Goal: Transaction & Acquisition: Book appointment/travel/reservation

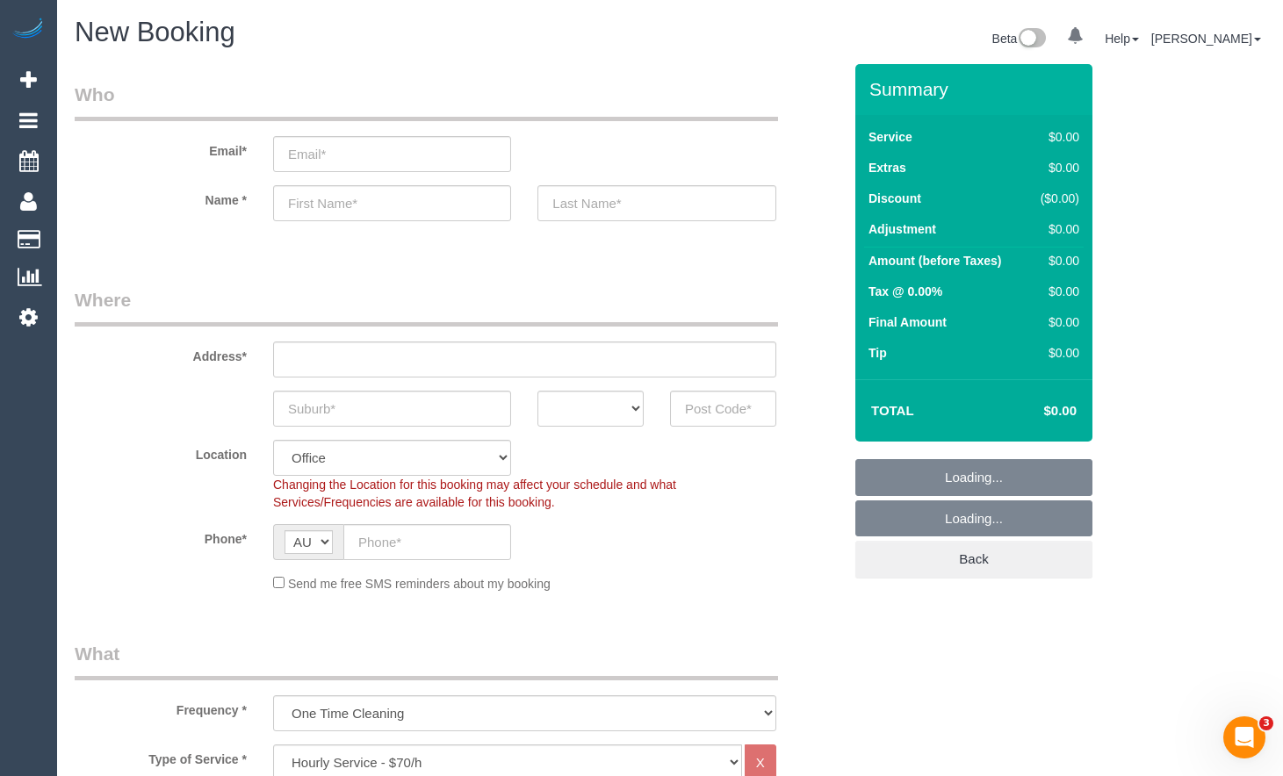
select select "object:14945"
drag, startPoint x: 571, startPoint y: 413, endPoint x: 570, endPoint y: 423, distance: 10.6
click at [570, 413] on select "ACT [GEOGRAPHIC_DATA] NT [GEOGRAPHIC_DATA] SA TAS [GEOGRAPHIC_DATA] [GEOGRAPHIC…" at bounding box center [590, 409] width 106 height 36
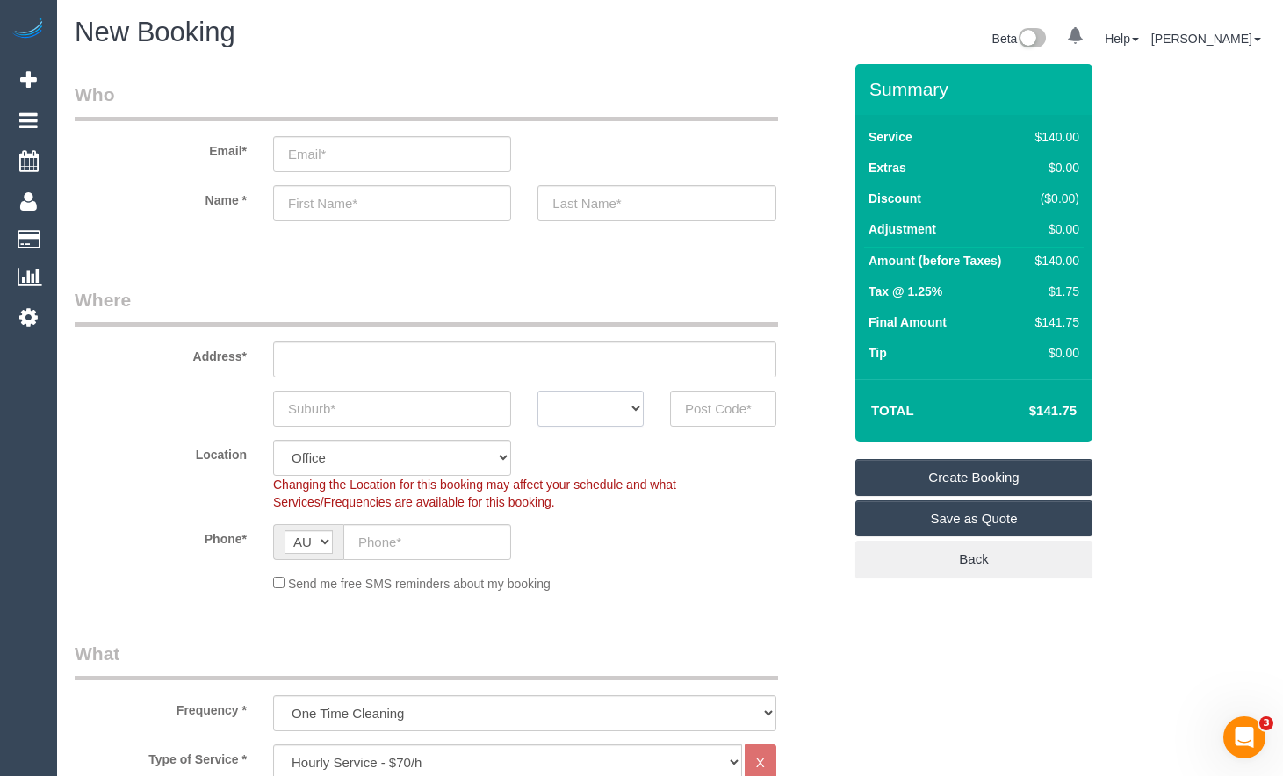
select select "VIC"
click at [537, 391] on select "ACT [GEOGRAPHIC_DATA] NT [GEOGRAPHIC_DATA] SA TAS [GEOGRAPHIC_DATA] [GEOGRAPHIC…" at bounding box center [590, 409] width 106 height 36
drag, startPoint x: 430, startPoint y: 543, endPoint x: 420, endPoint y: 511, distance: 33.3
click at [428, 535] on input "text" at bounding box center [427, 542] width 168 height 36
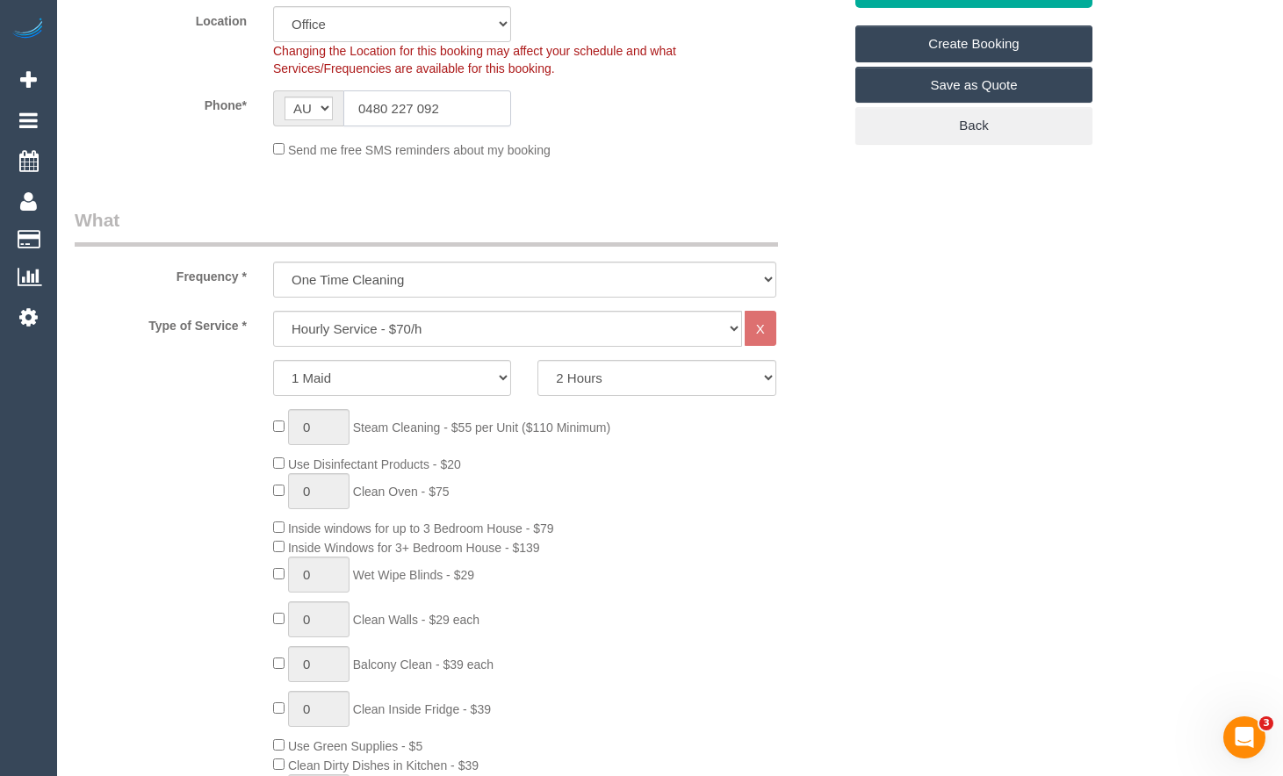
scroll to position [439, 0]
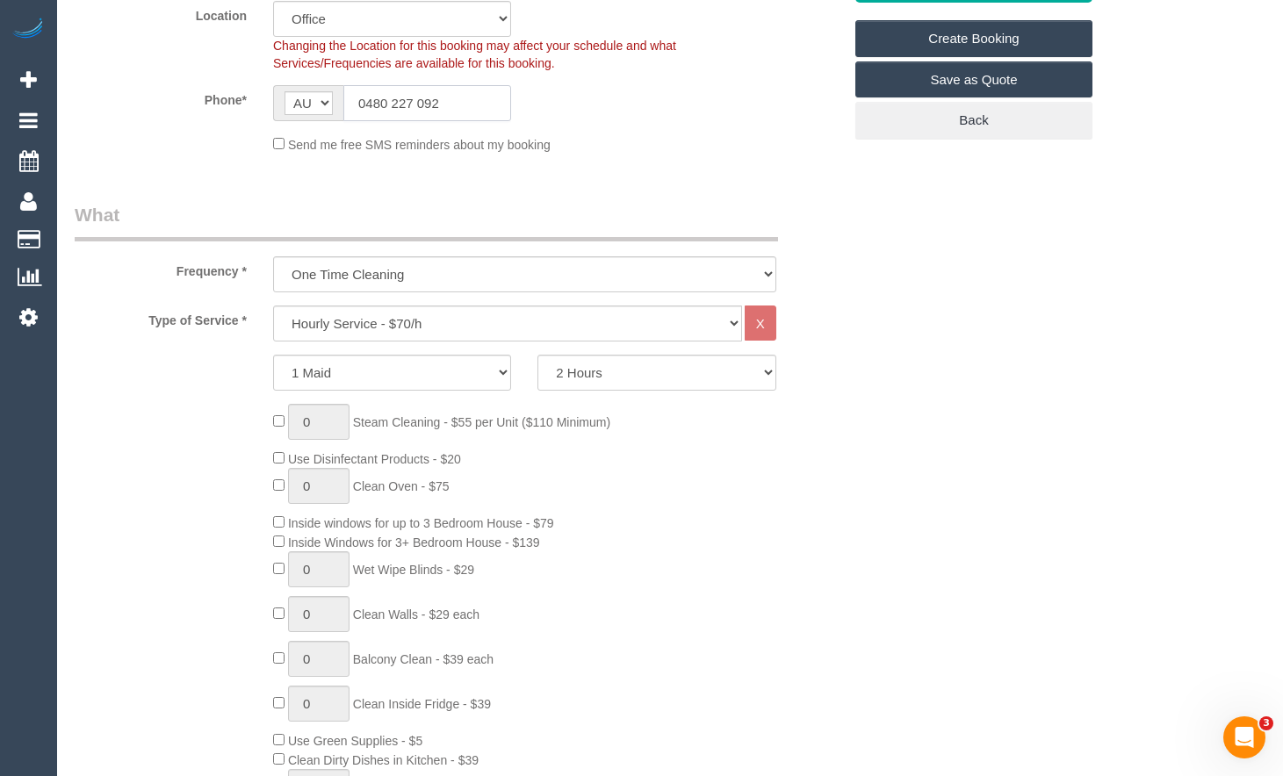
type input "0480 227 092"
click at [602, 328] on select "Hourly Service - $70/h Hourly Service - $65/h Hourly Service - $60/h Hourly Ser…" at bounding box center [507, 324] width 469 height 36
select select "213"
click at [273, 306] on select "Hourly Service - $70/h Hourly Service - $65/h Hourly Service - $60/h Hourly Ser…" at bounding box center [507, 324] width 469 height 36
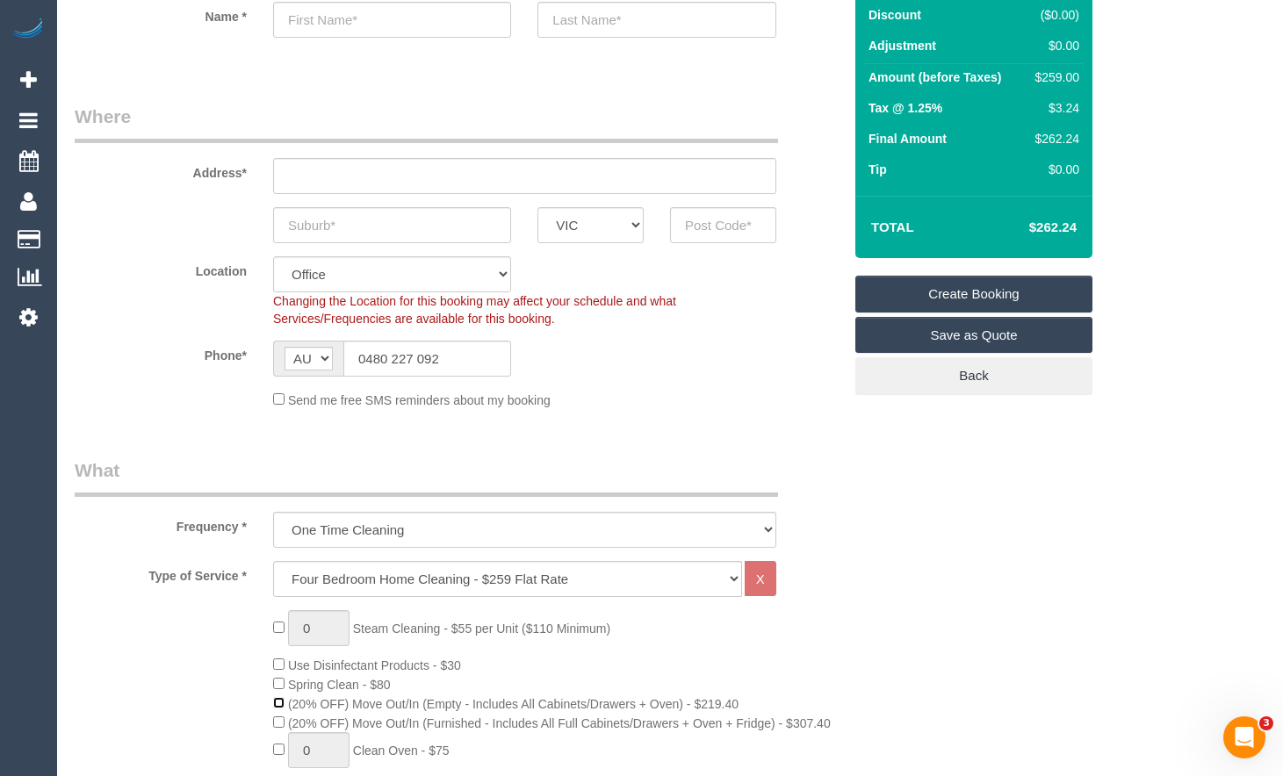
scroll to position [176, 0]
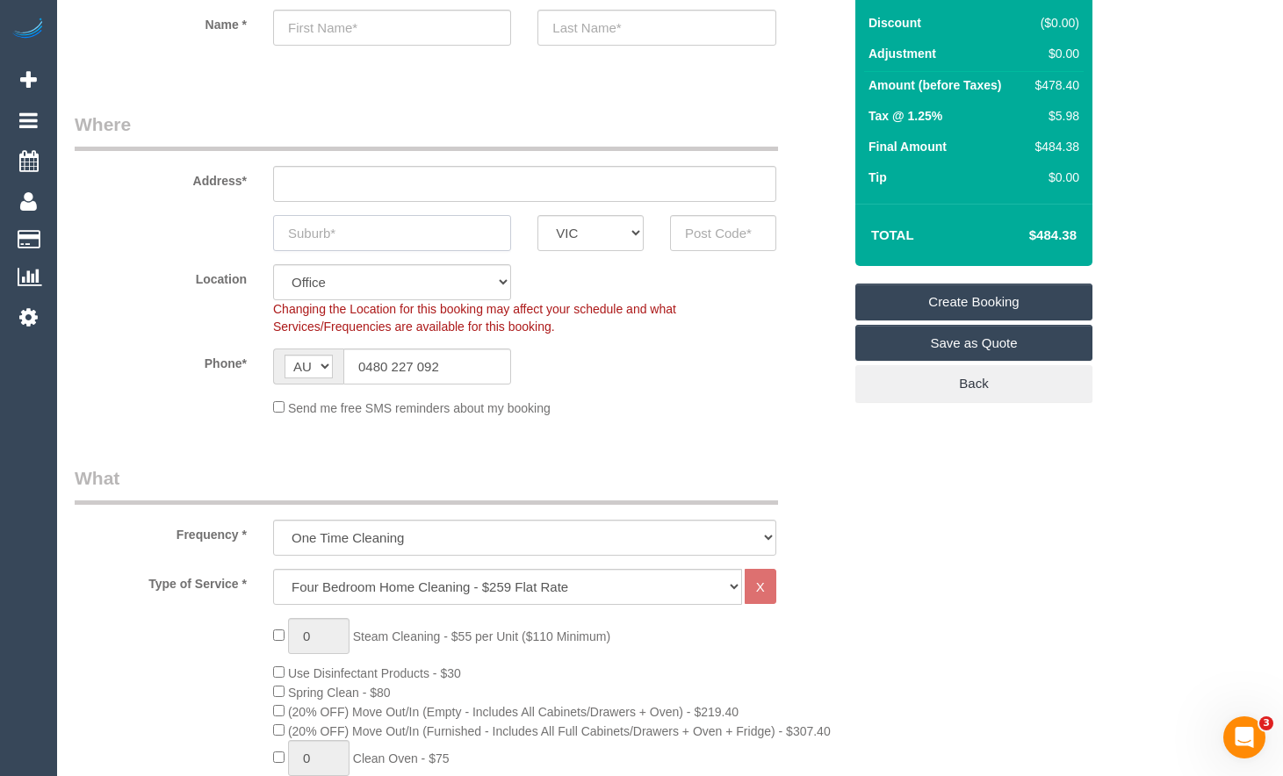
click at [426, 232] on input "text" at bounding box center [392, 233] width 238 height 36
type input "[PERSON_NAME] Waverly"
drag, startPoint x: 512, startPoint y: 180, endPoint x: 708, endPoint y: 245, distance: 206.3
click at [516, 179] on input "text" at bounding box center [524, 184] width 503 height 36
type input "1"
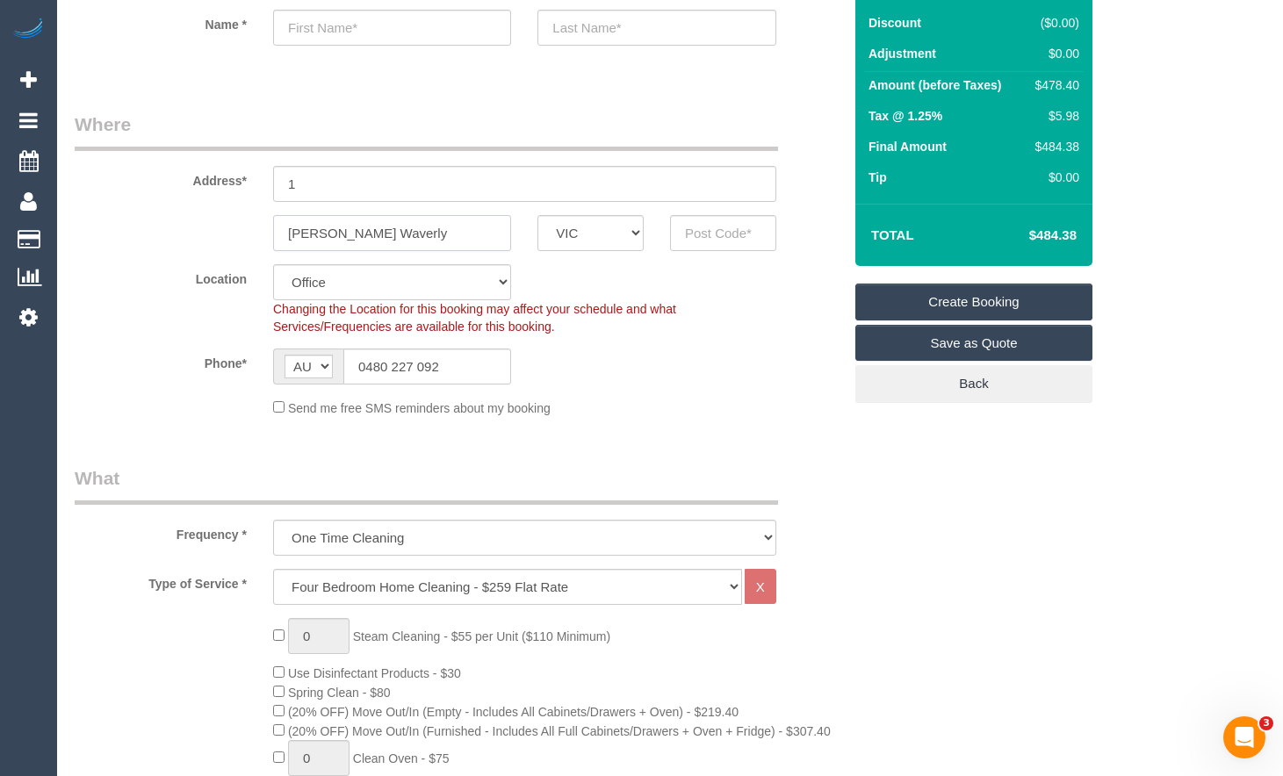
drag, startPoint x: 368, startPoint y: 229, endPoint x: 119, endPoint y: 164, distance: 257.7
click at [118, 178] on sui-booking-address "Address* 1 [PERSON_NAME][GEOGRAPHIC_DATA] ACT [GEOGRAPHIC_DATA] NT [GEOGRAPHIC_…" at bounding box center [459, 182] width 768 height 140
click at [363, 237] on input "[PERSON_NAME] Waverly" at bounding box center [392, 233] width 238 height 36
type input "[PERSON_NAME] Waverley"
click at [736, 234] on input "text" at bounding box center [723, 233] width 106 height 36
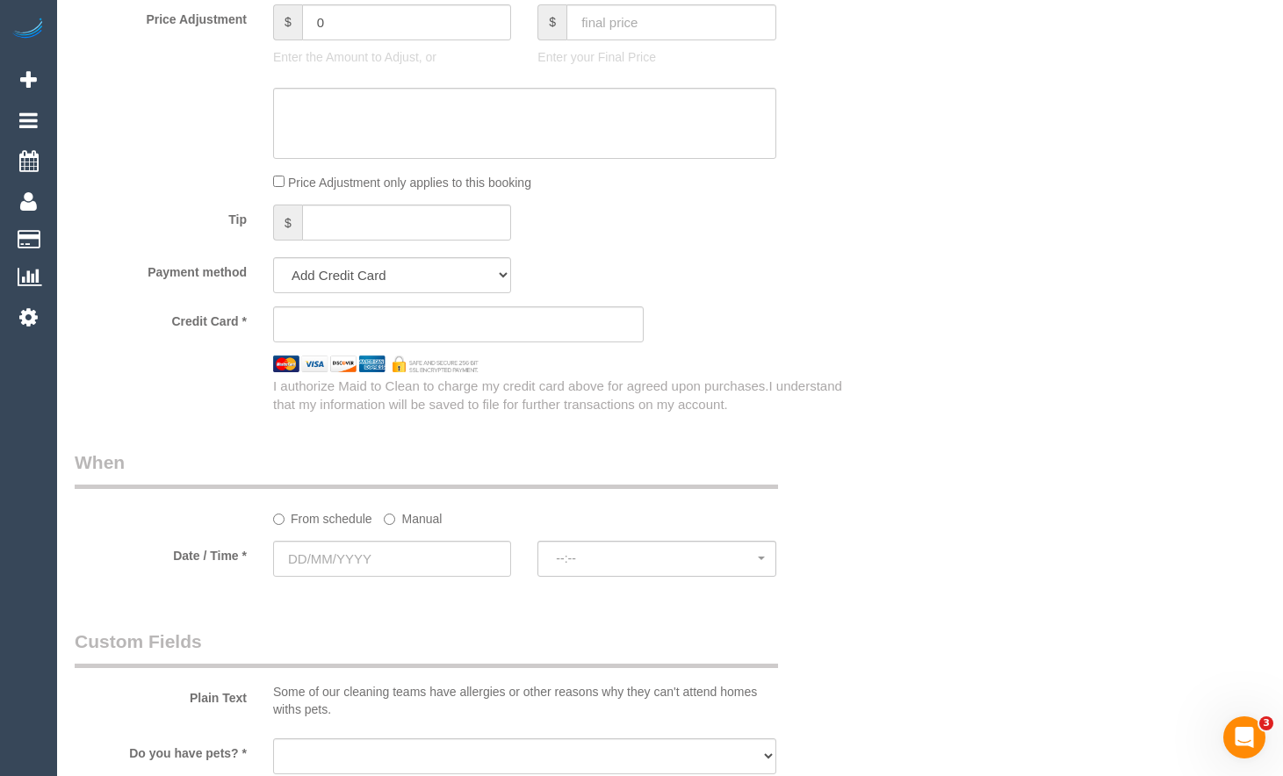
scroll to position [1668, 0]
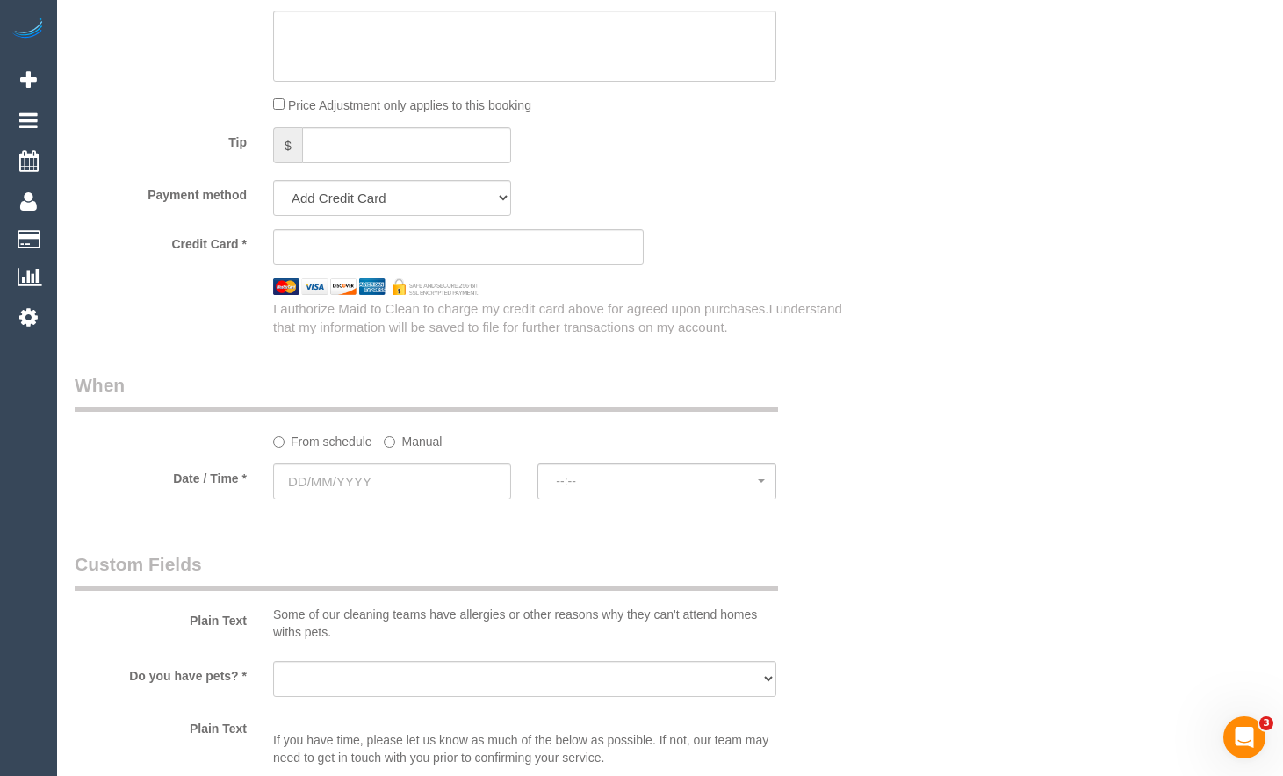
type input "3150"
click at [438, 486] on input "text" at bounding box center [392, 482] width 238 height 36
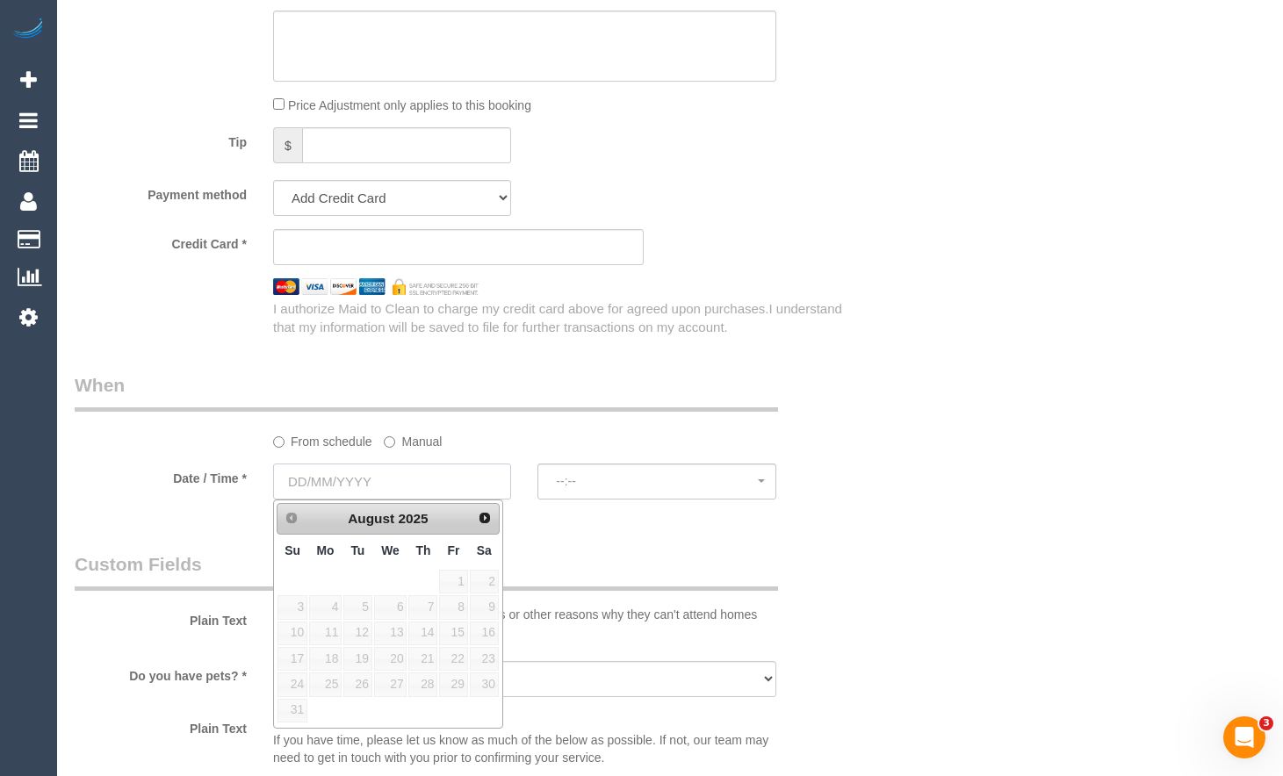
select select "48"
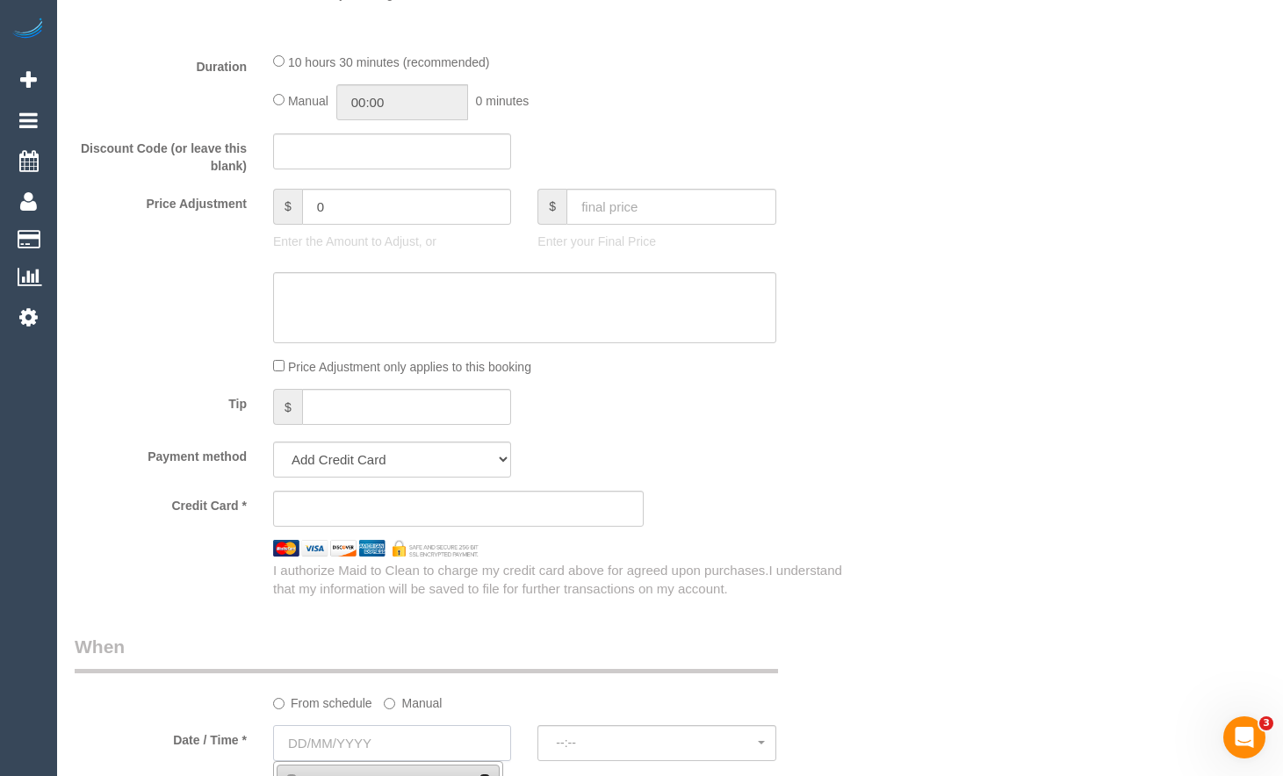
select select "object:15029"
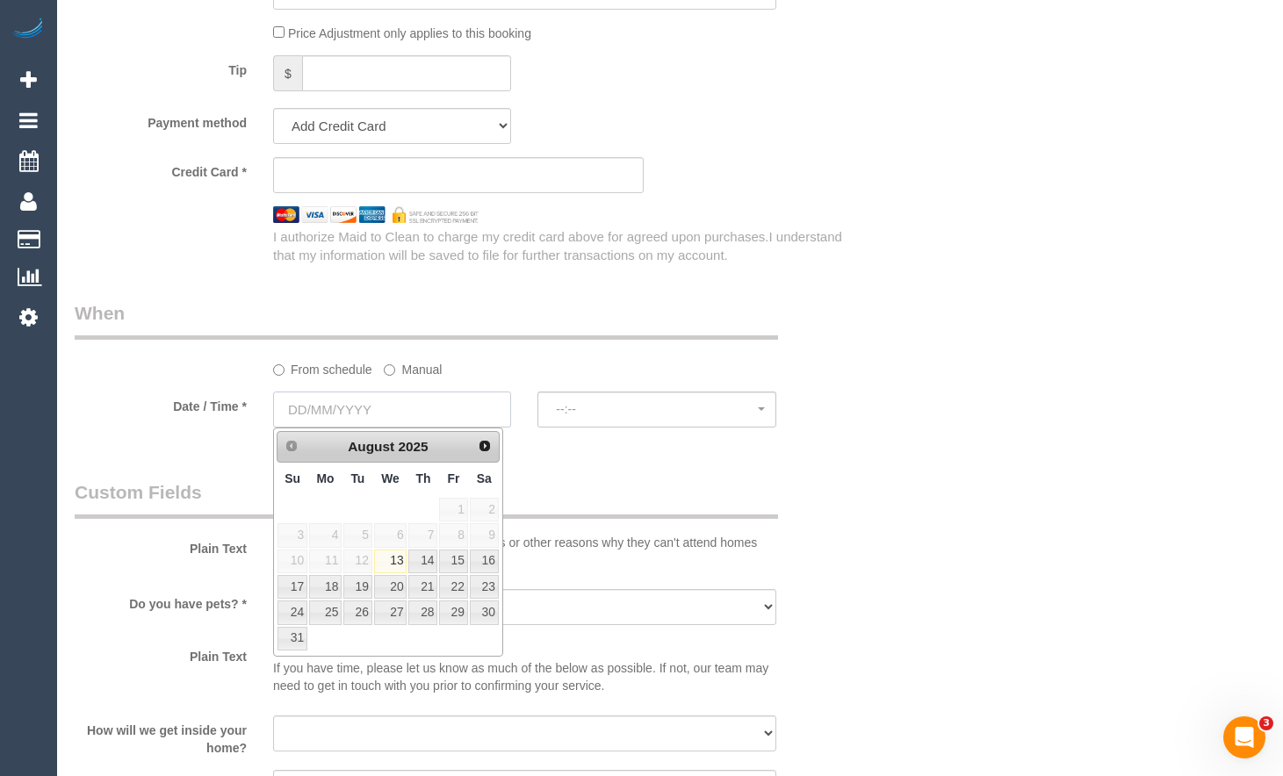
scroll to position [1756, 0]
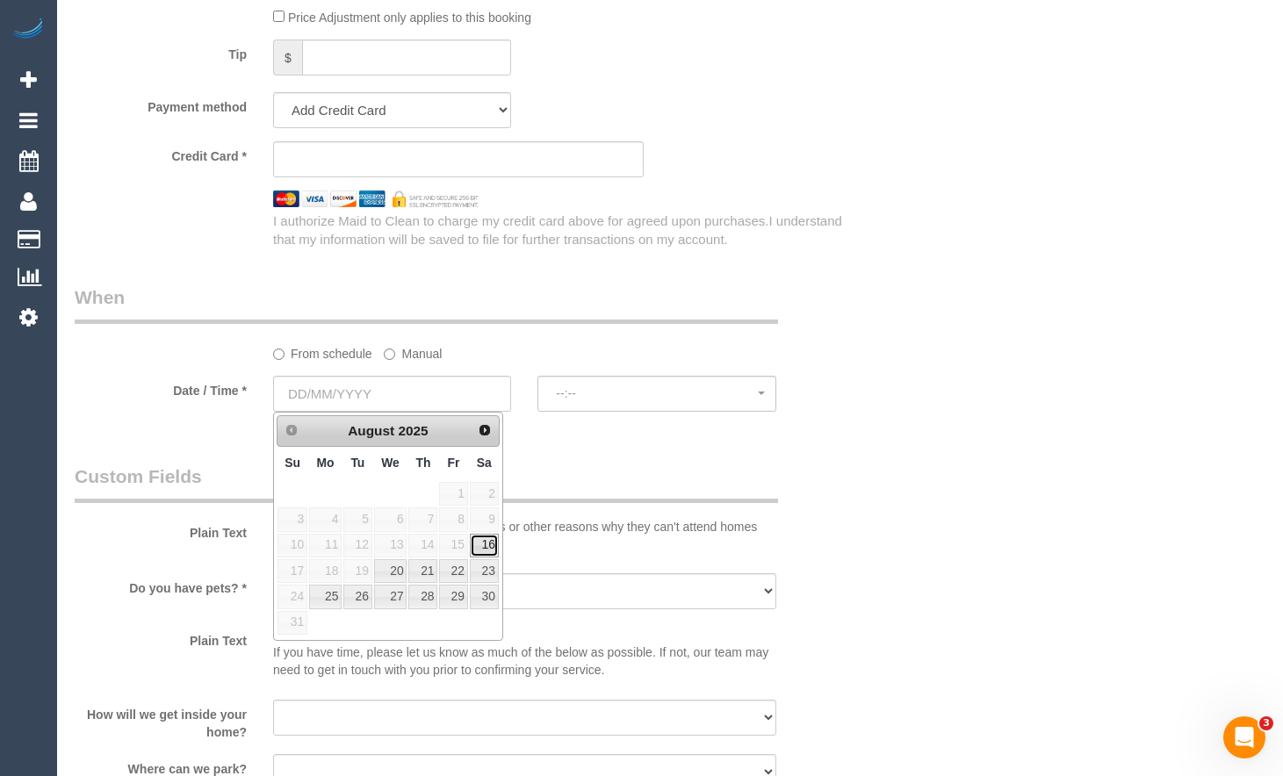
click at [489, 553] on link "16" at bounding box center [484, 546] width 29 height 24
type input "[DATE]"
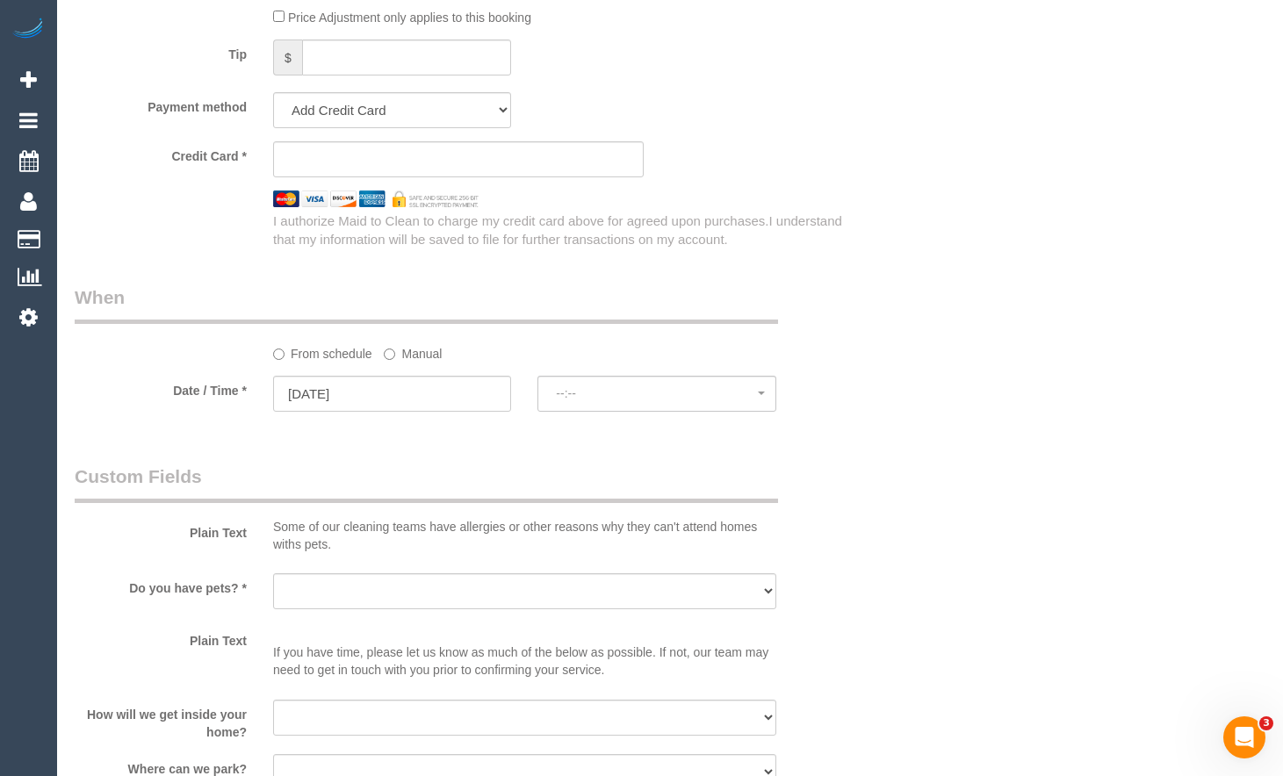
drag, startPoint x: 693, startPoint y: 369, endPoint x: 693, endPoint y: 383, distance: 14.1
click at [693, 369] on sui-booking-spot "From schedule Manual Date / Time * [DATE] --:-- --:--" at bounding box center [459, 350] width 768 height 131
select select "spot85"
click at [693, 386] on button "07:00 - 08:00" at bounding box center [656, 394] width 238 height 36
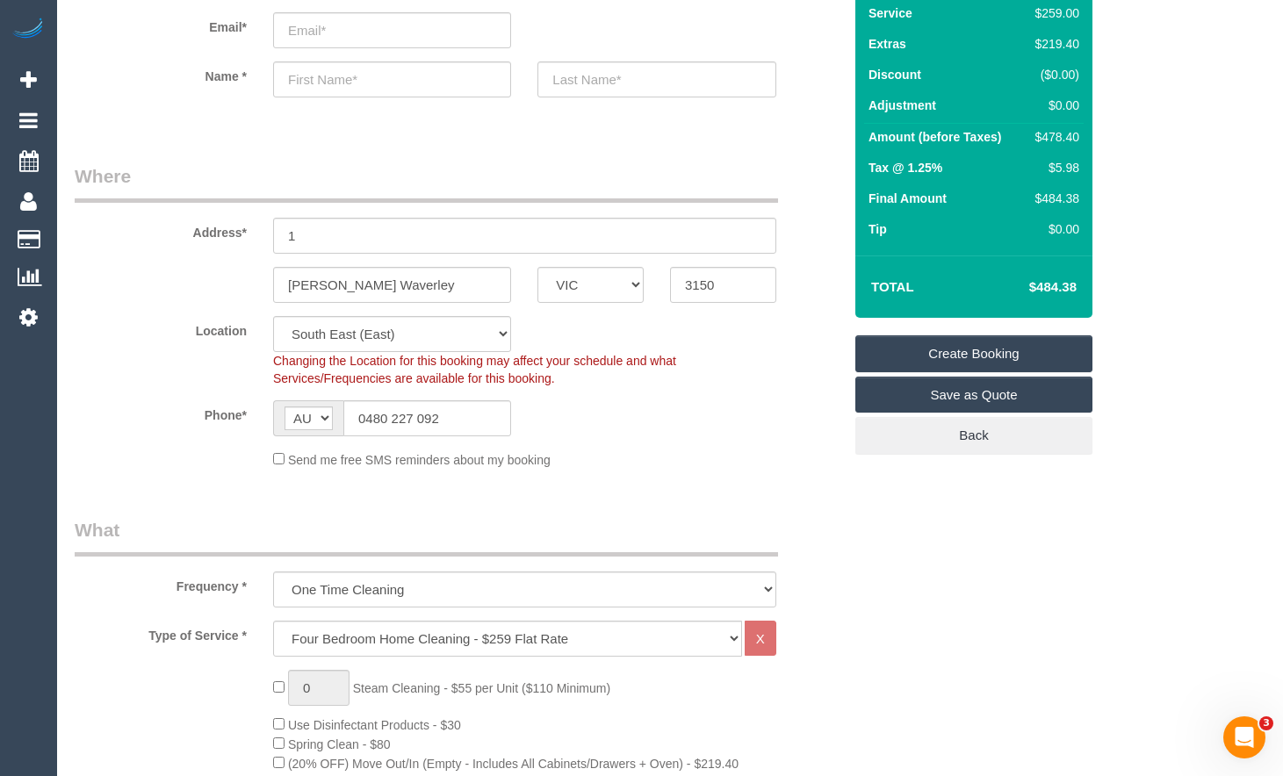
scroll to position [0, 0]
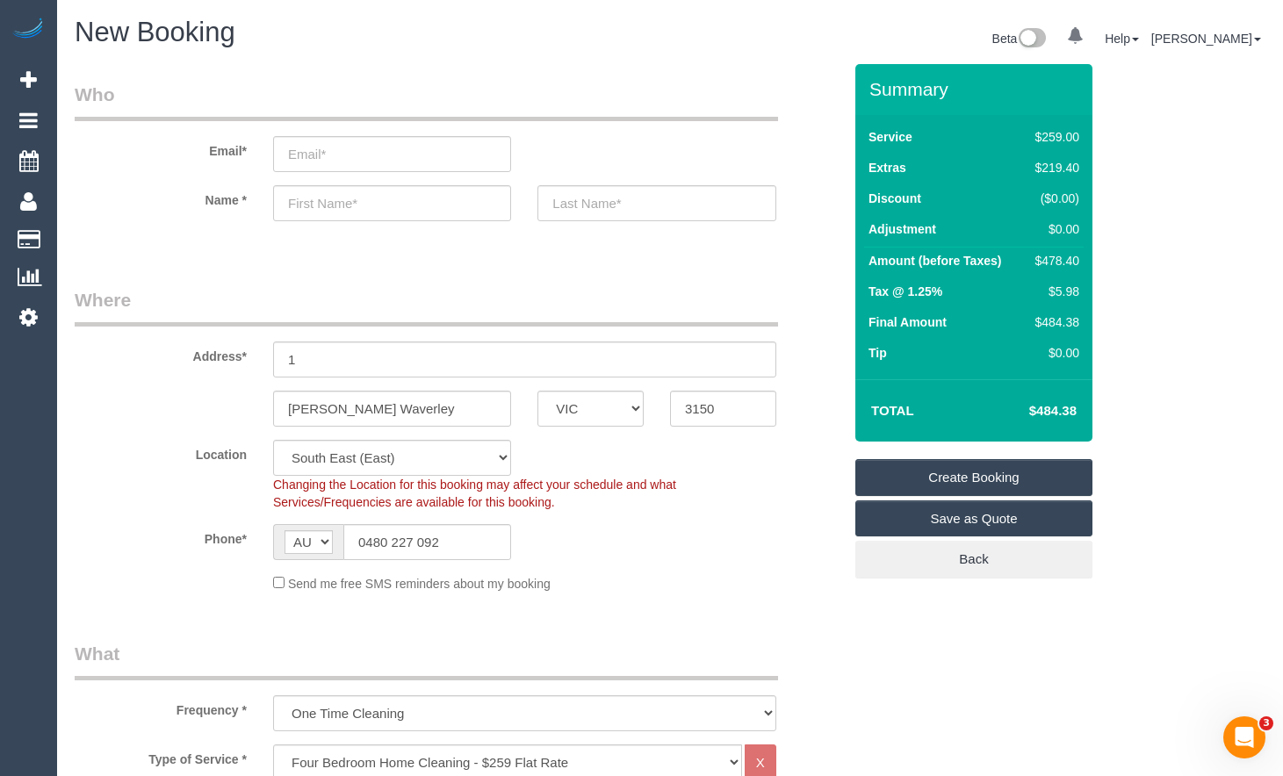
click at [761, 722] on select "One Time Cleaning Weekly - 10% Off - 10.00% (0% for the First Booking) Fortnigh…" at bounding box center [524, 713] width 503 height 36
